Goal: Task Accomplishment & Management: Manage account settings

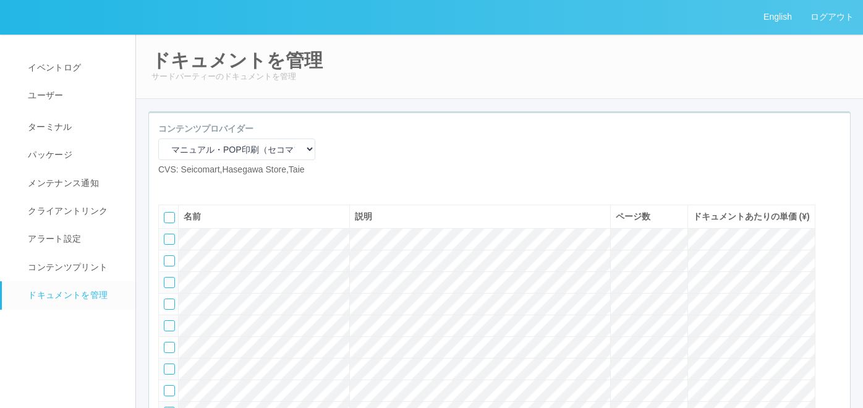
select select "92e33cfa-a397-43d0-aeaa-8a96cbdf4d79"
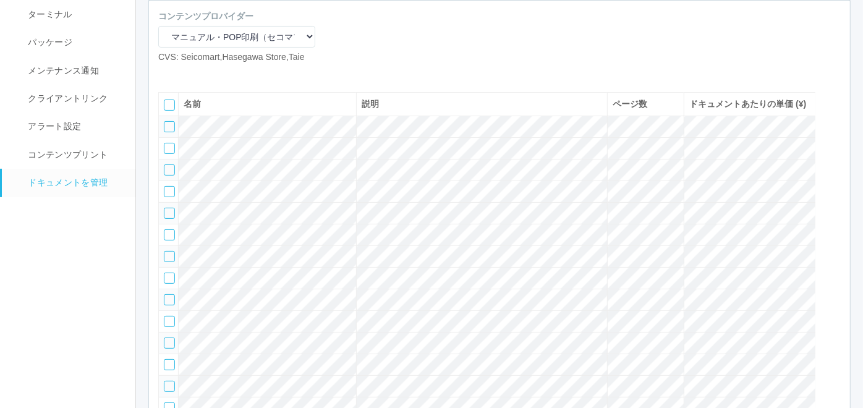
click at [186, 74] on icon at bounding box center [186, 74] width 0 height 0
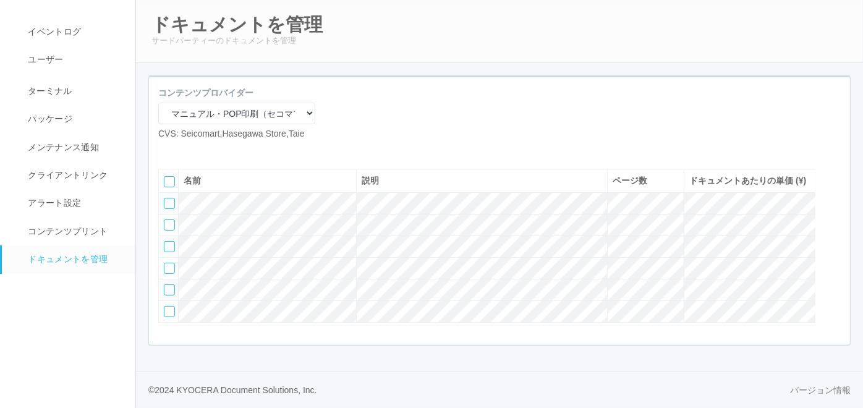
scroll to position [69, 0]
click at [166, 317] on div at bounding box center [169, 311] width 11 height 11
click at [205, 150] on icon at bounding box center [205, 150] width 0 height 0
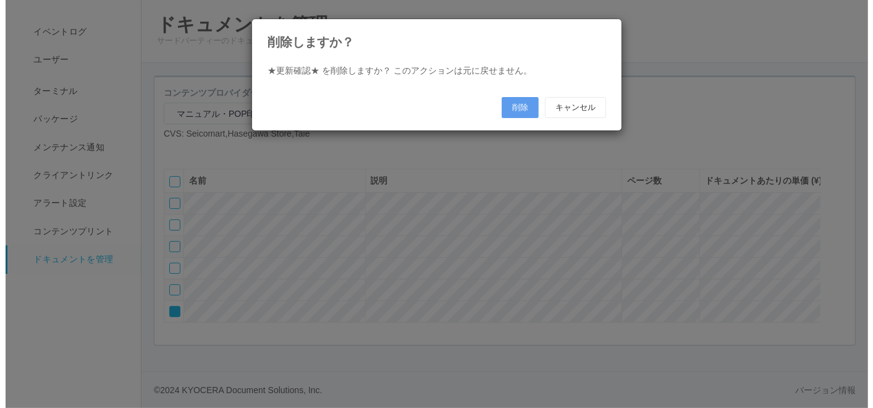
scroll to position [67, 0]
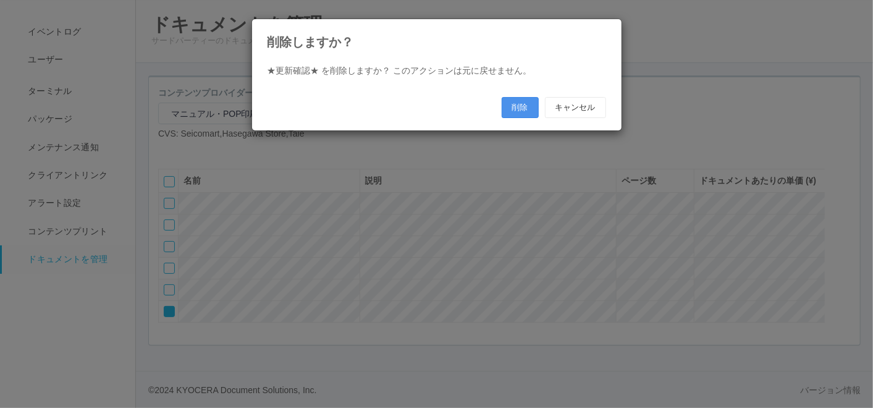
click at [520, 104] on button "削除" at bounding box center [520, 107] width 37 height 21
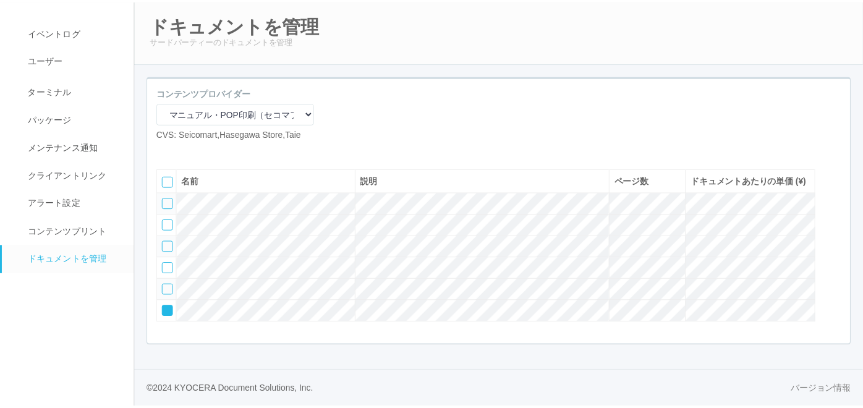
scroll to position [57, 0]
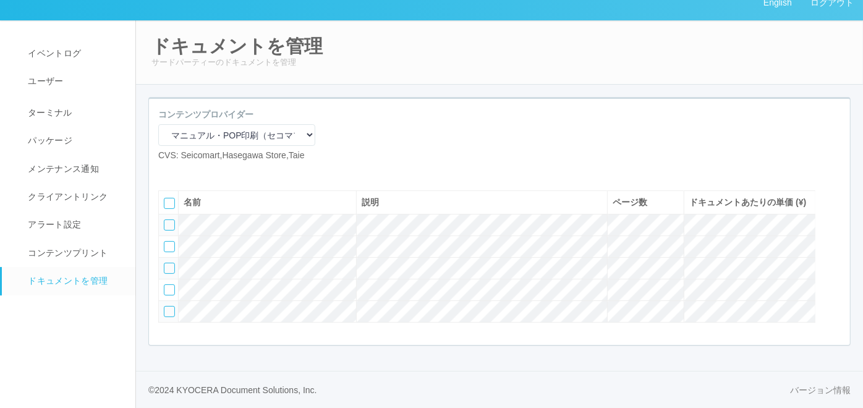
click at [167, 172] on icon at bounding box center [167, 172] width 0 height 0
select select "A4"
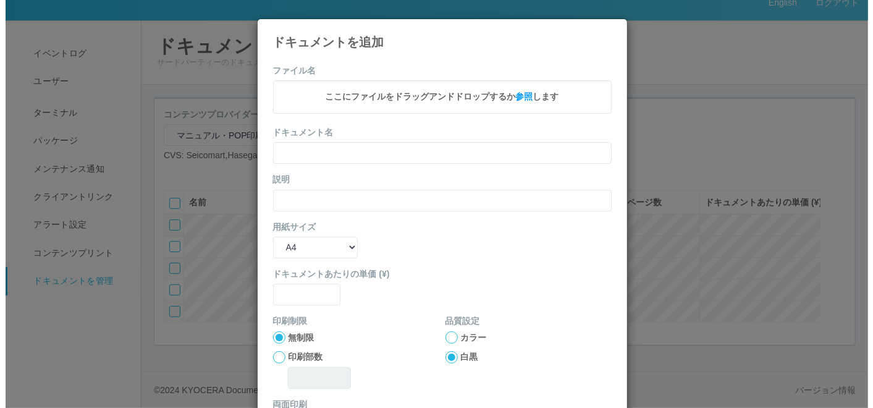
scroll to position [44, 0]
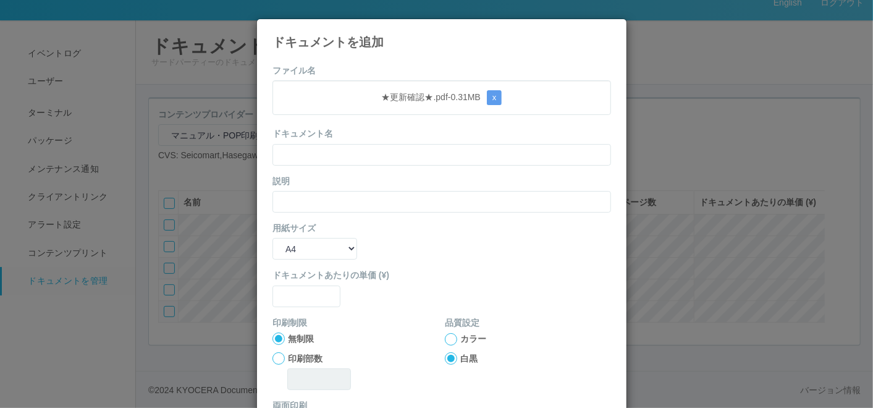
click at [355, 136] on div "ドキュメント名" at bounding box center [442, 146] width 339 height 38
click at [347, 165] on form "ファイル名 ★更新確認★.pdf - 0.31 MB x ドキュメント名 説明 用紙サイズ B5 A4 B4 A3 ドキュメントあたりの単価 (¥) 印刷制限…" at bounding box center [442, 287] width 339 height 446
click at [336, 157] on input "text" at bounding box center [442, 155] width 339 height 22
paste input "★更新確認★"
type input "★更新確認★"
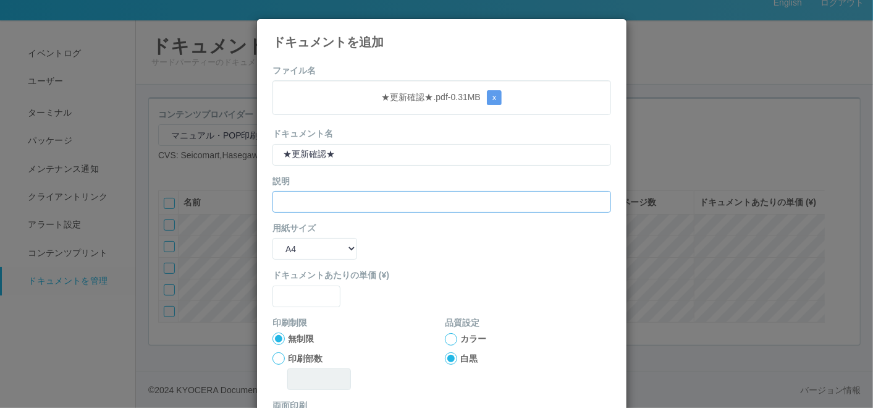
click at [297, 202] on input "text" at bounding box center [442, 202] width 339 height 22
paste input "★更新確認★"
type input "★更新確認★"
click at [281, 300] on input "text" at bounding box center [307, 296] width 68 height 22
type input "0"
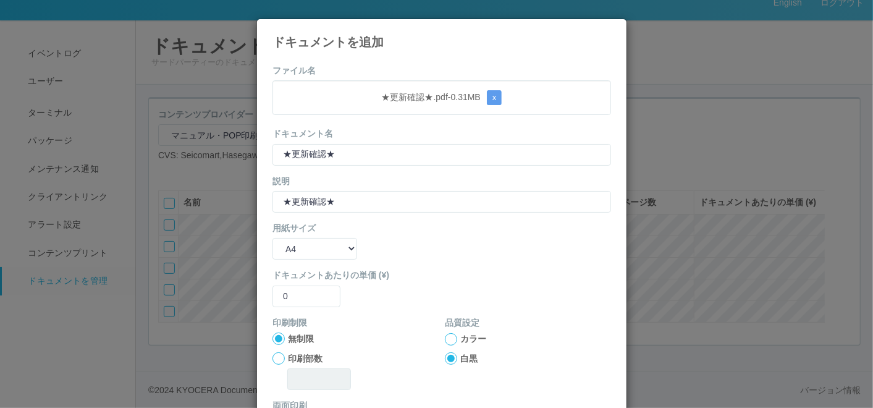
click at [446, 342] on div at bounding box center [451, 339] width 12 height 12
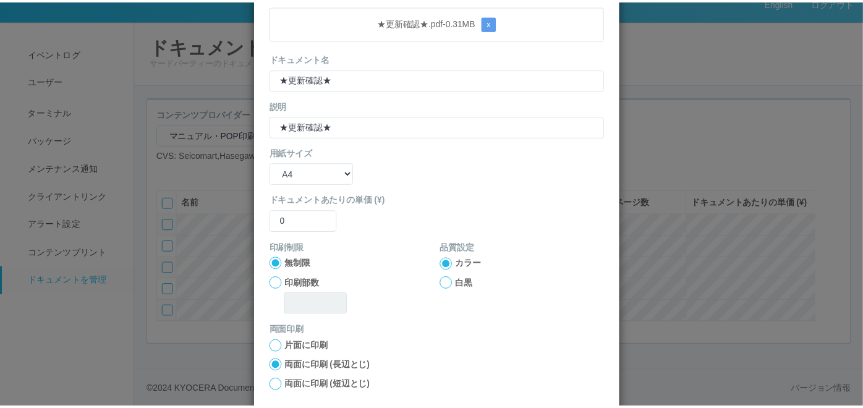
scroll to position [123, 0]
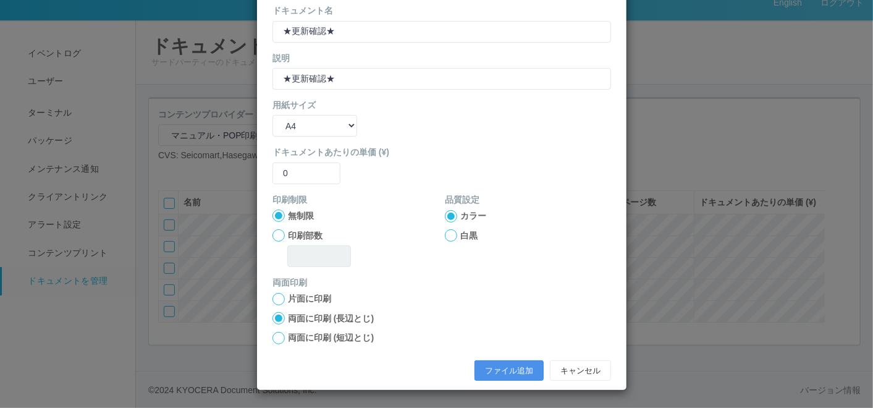
click at [508, 363] on button "ファイル追加" at bounding box center [509, 370] width 69 height 21
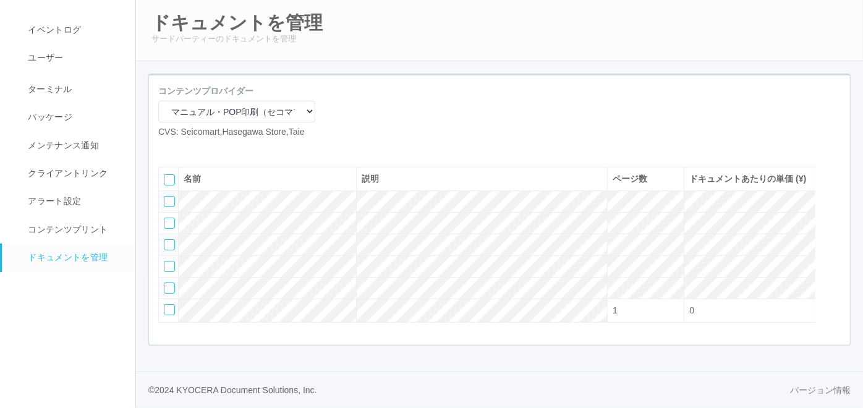
click at [453, 120] on div "コンテンツプロバイダー マニュアル・POP印刷（スギ薬局） マニュアル・POP印刷（DY） マニュアル・POP印刷（共通） マニュアル・POP印刷（セコマ） …" at bounding box center [499, 117] width 701 height 64
drag, startPoint x: 454, startPoint y: 120, endPoint x: 413, endPoint y: 127, distance: 41.3
click at [413, 127] on div "コンテンツプロバイダー マニュアル・POP印刷（スギ薬局） マニュアル・POP印刷（DY） マニュアル・POP印刷（共通） マニュアル・POP印刷（セコマ） …" at bounding box center [499, 117] width 701 height 64
